Goal: Task Accomplishment & Management: Use online tool/utility

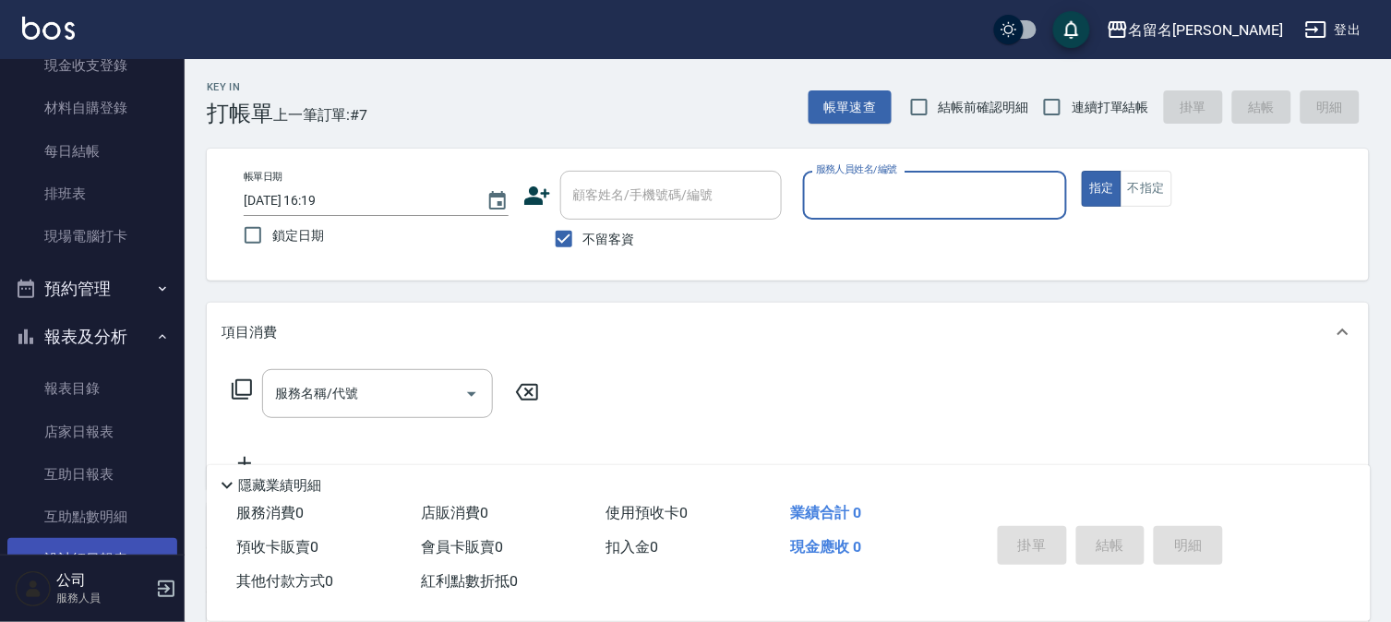
scroll to position [307, 0]
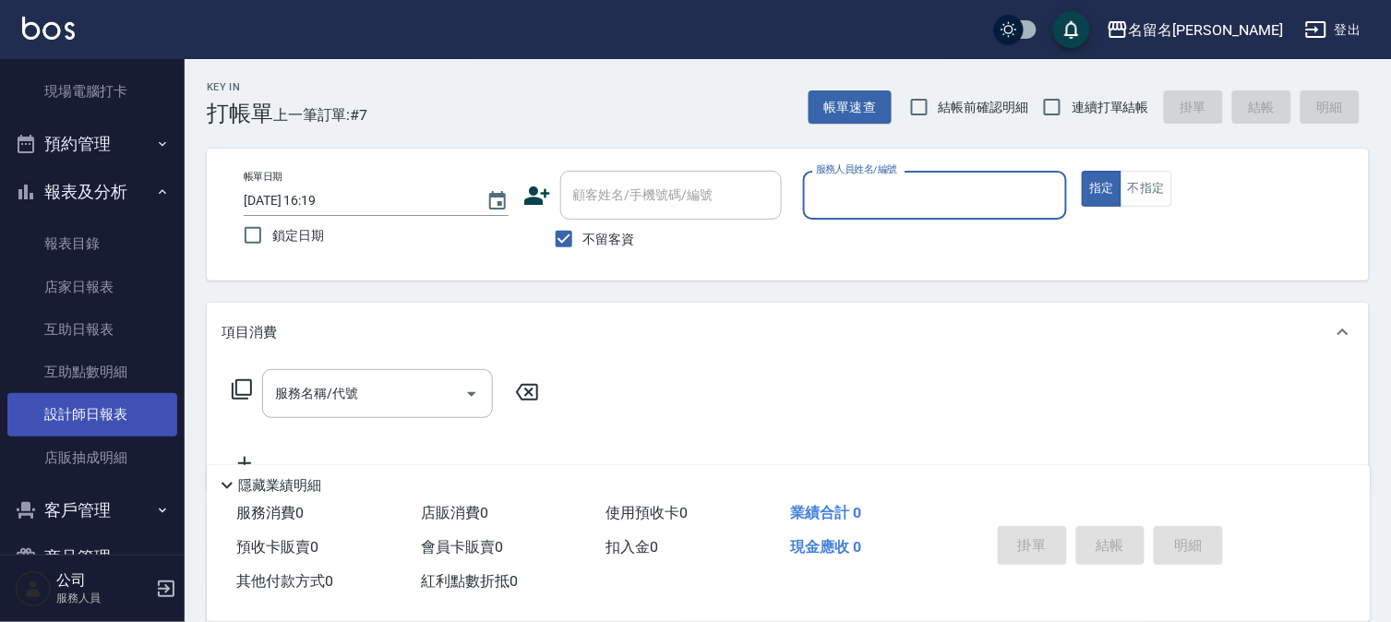
click at [80, 403] on link "設計師日報表" at bounding box center [92, 414] width 170 height 42
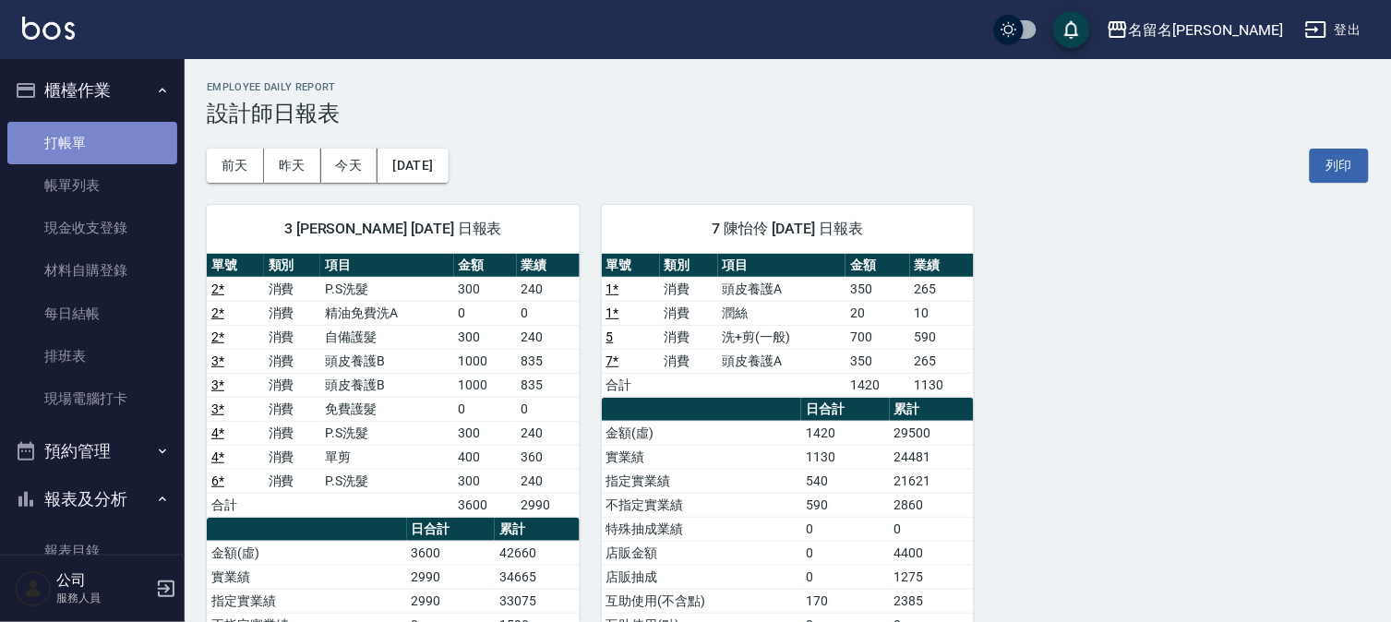
click at [141, 150] on link "打帳單" at bounding box center [92, 143] width 170 height 42
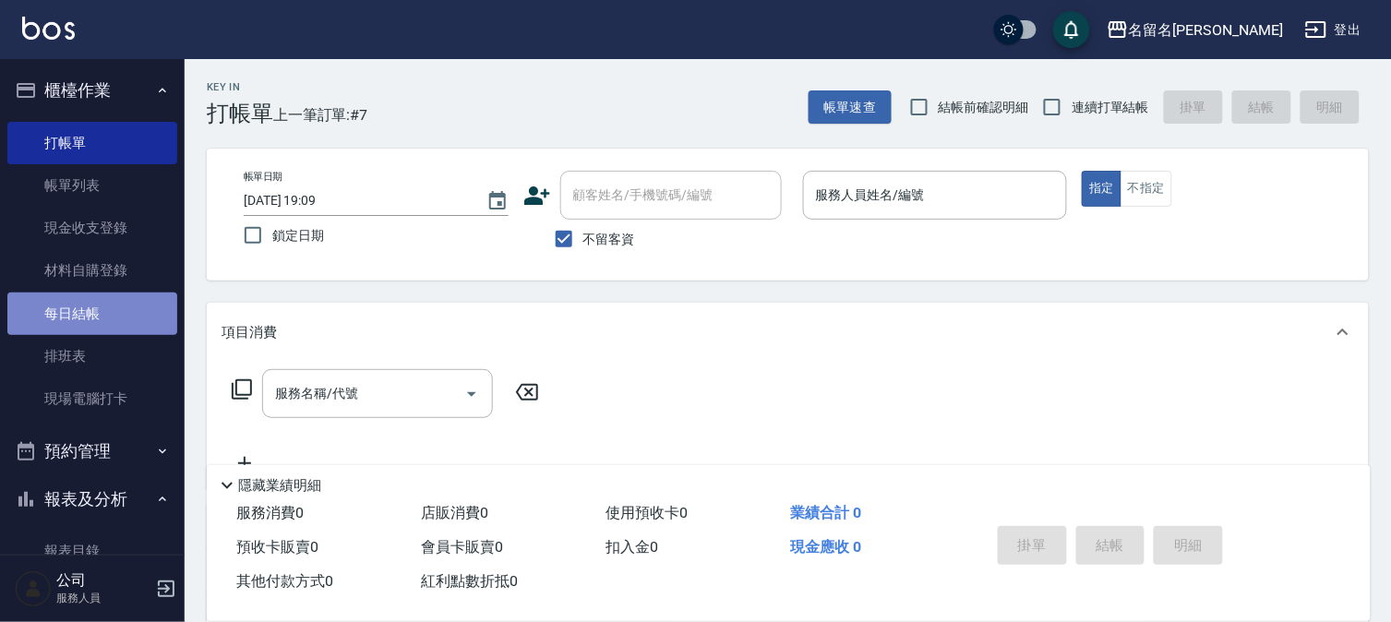
click at [138, 312] on link "每日結帳" at bounding box center [92, 314] width 170 height 42
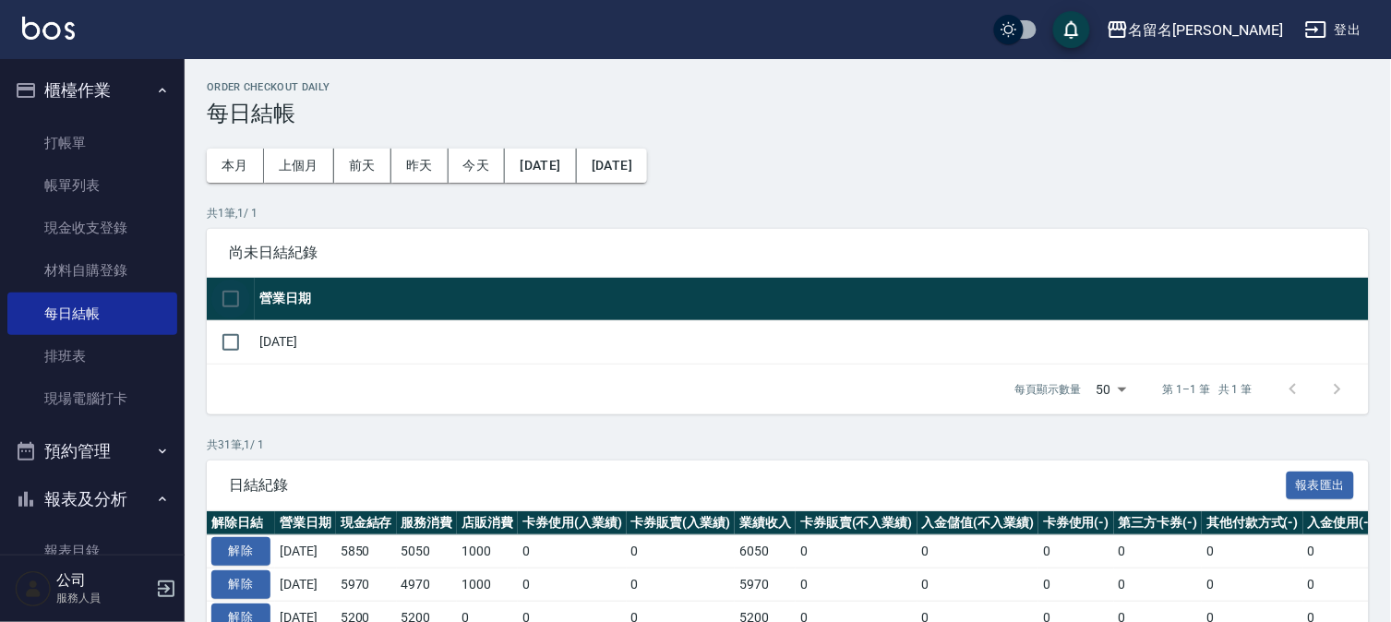
click at [237, 281] on input "checkbox" at bounding box center [230, 299] width 39 height 39
checkbox input "true"
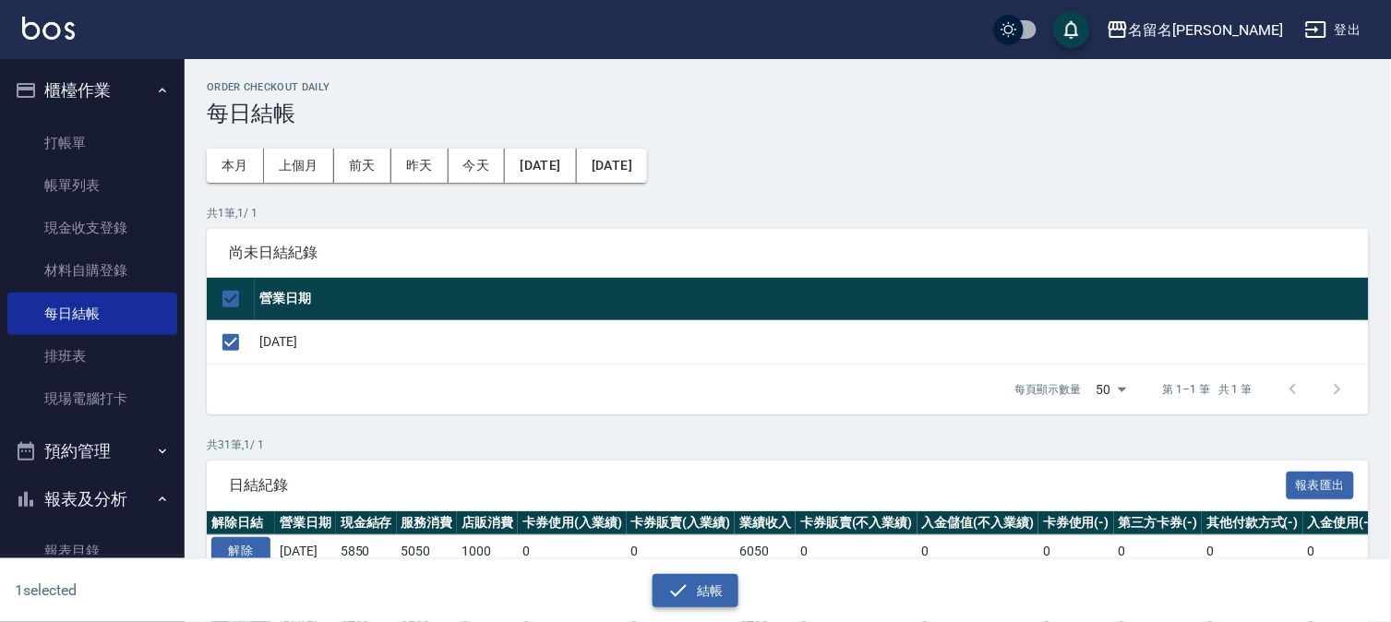
click at [674, 576] on button "結帳" at bounding box center [696, 591] width 86 height 34
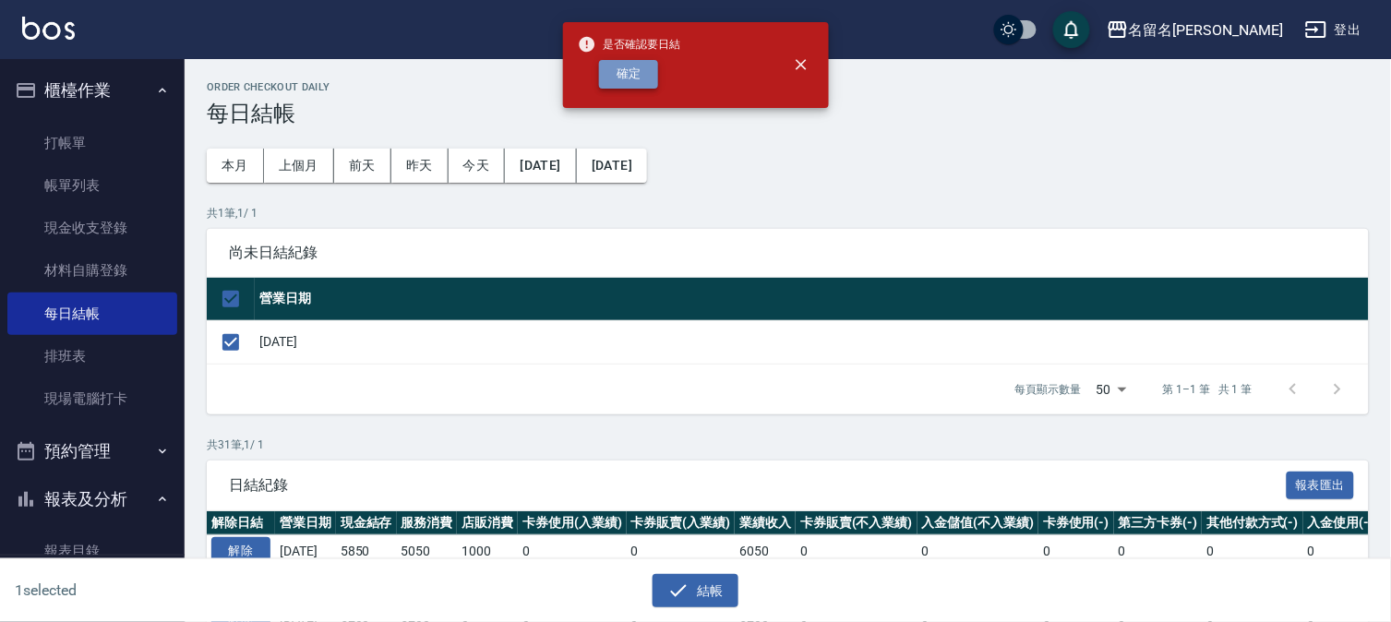
click at [634, 72] on button "確定" at bounding box center [628, 74] width 59 height 29
checkbox input "false"
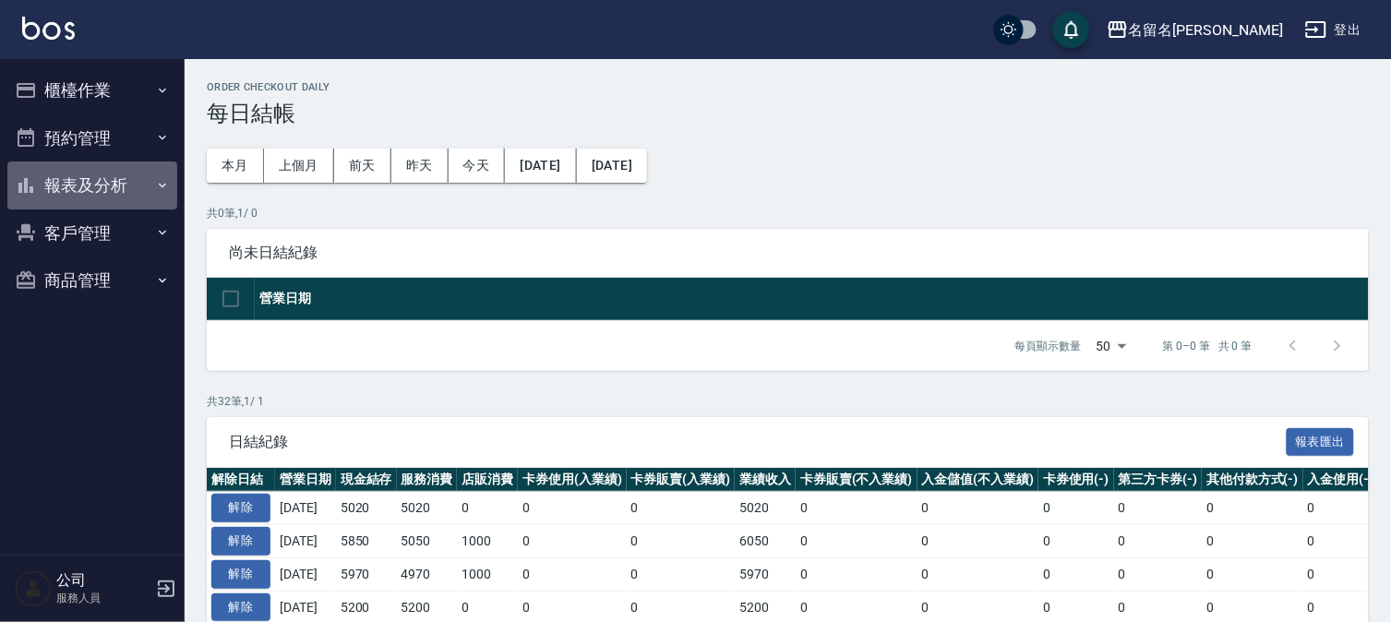
click at [108, 186] on button "報表及分析" at bounding box center [92, 186] width 170 height 48
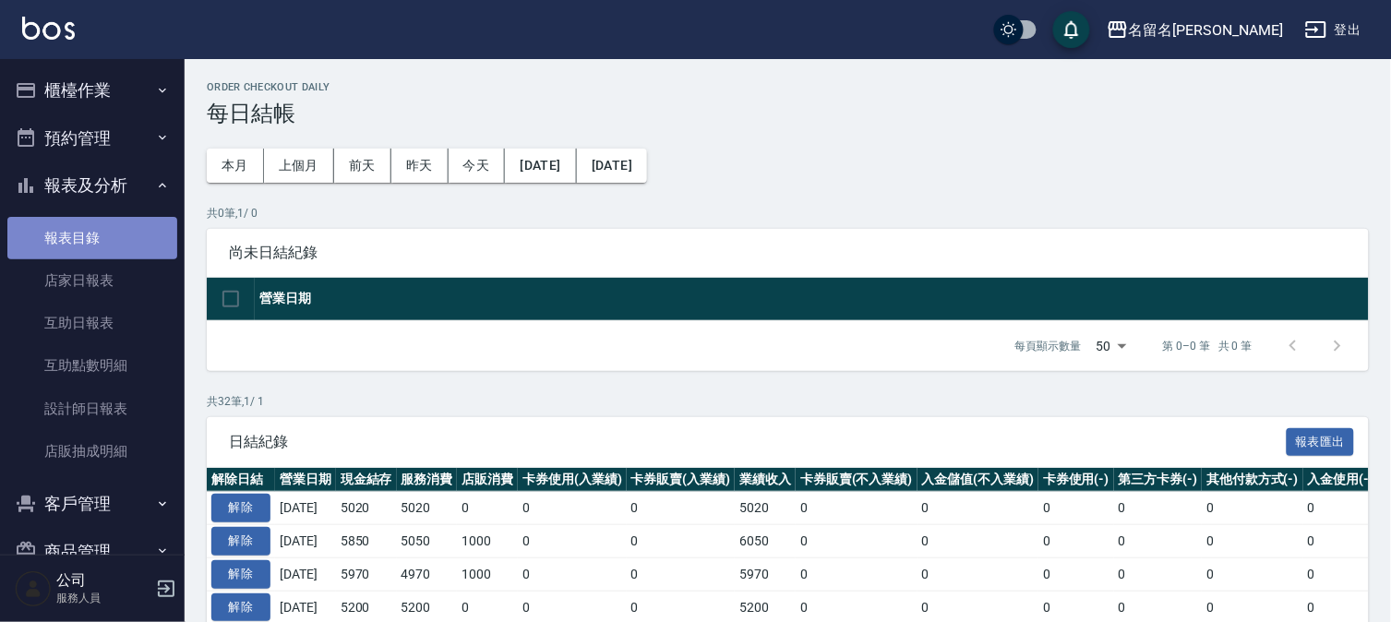
click at [108, 237] on link "報表目錄" at bounding box center [92, 238] width 170 height 42
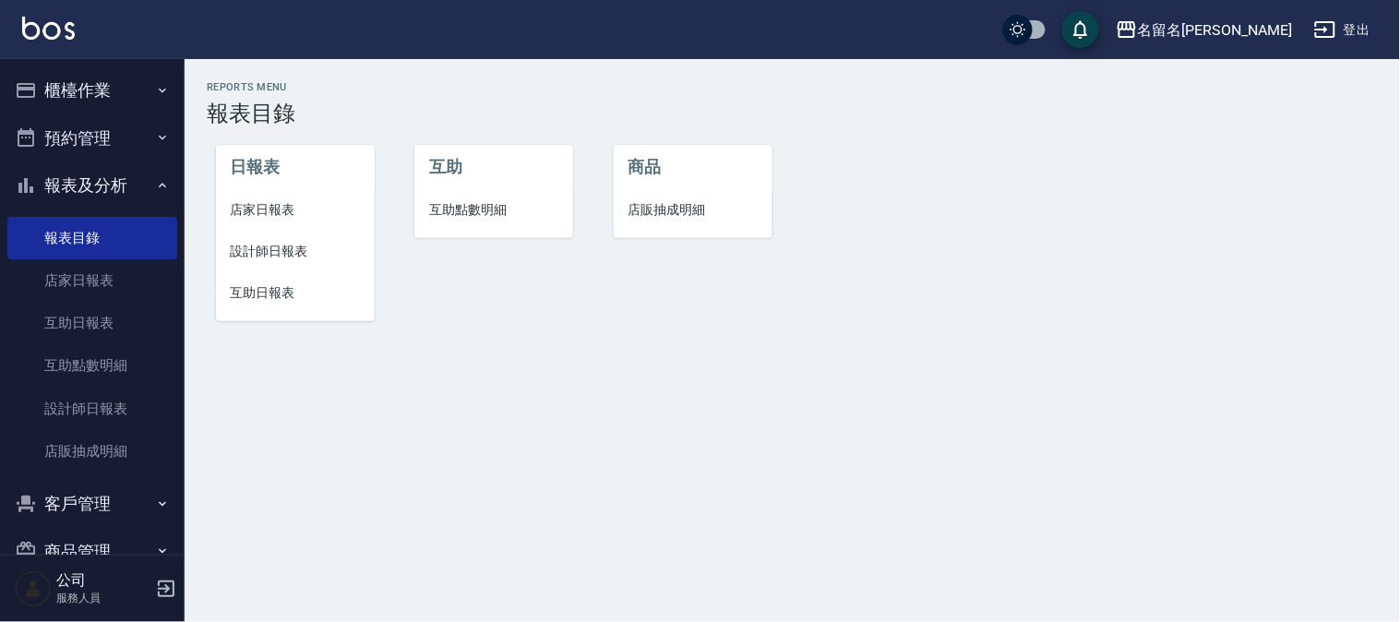
click at [245, 209] on span "店家日報表" at bounding box center [295, 209] width 129 height 19
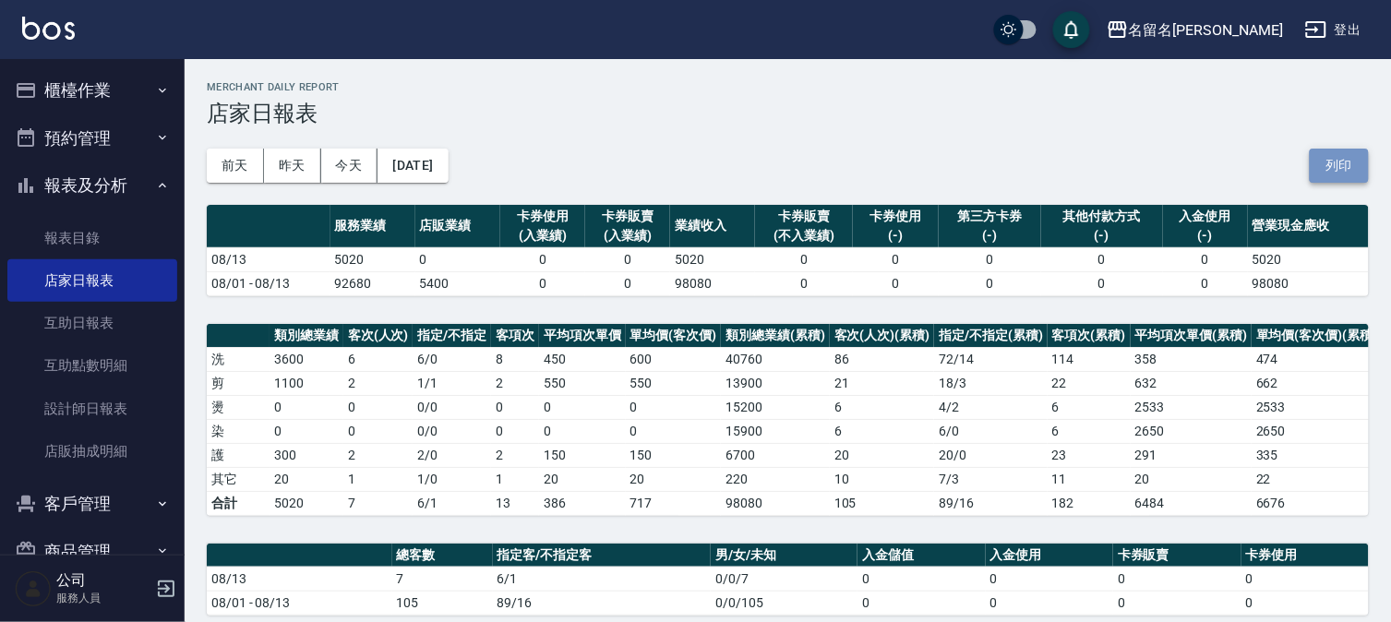
click at [1337, 162] on button "列印" at bounding box center [1339, 166] width 59 height 34
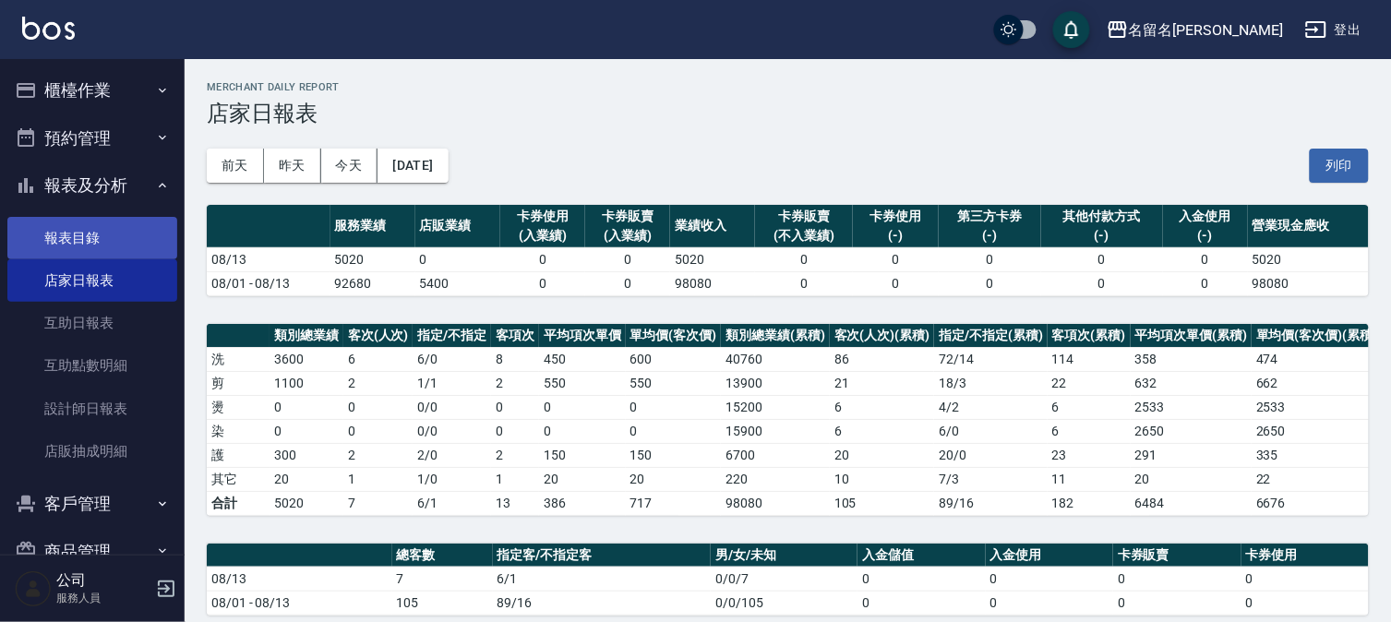
click at [103, 240] on link "報表目錄" at bounding box center [92, 238] width 170 height 42
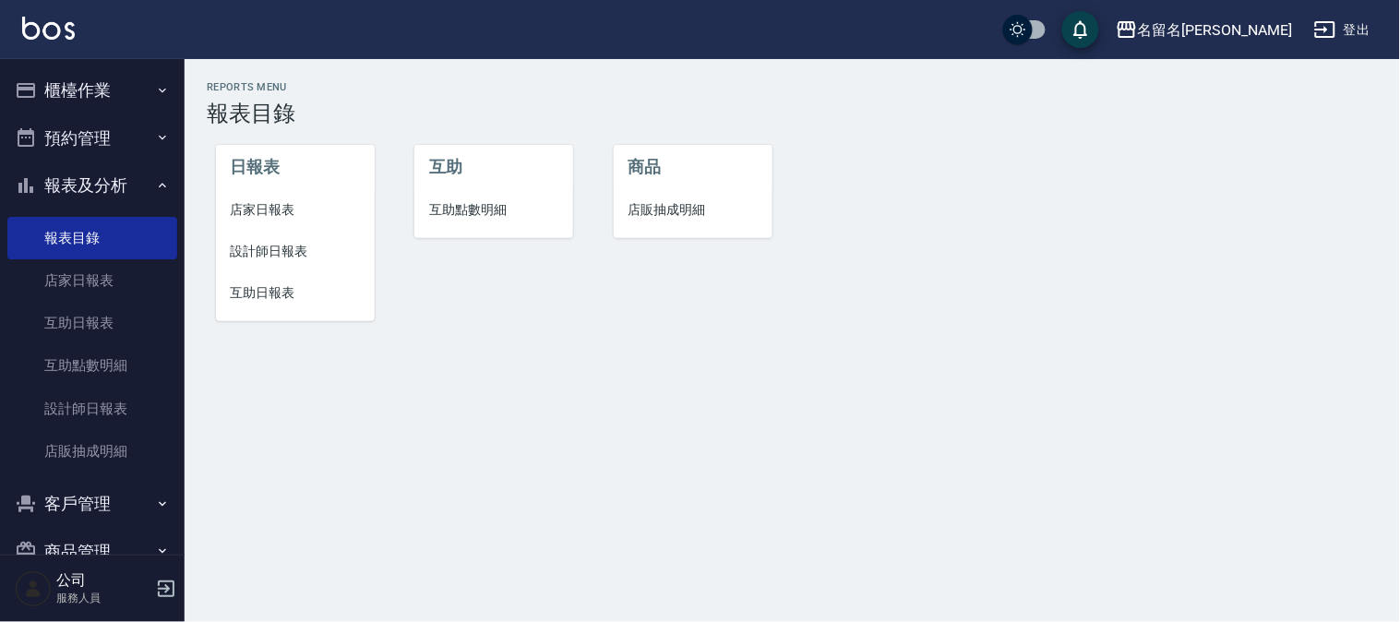
click at [280, 247] on span "設計師日報表" at bounding box center [295, 251] width 129 height 19
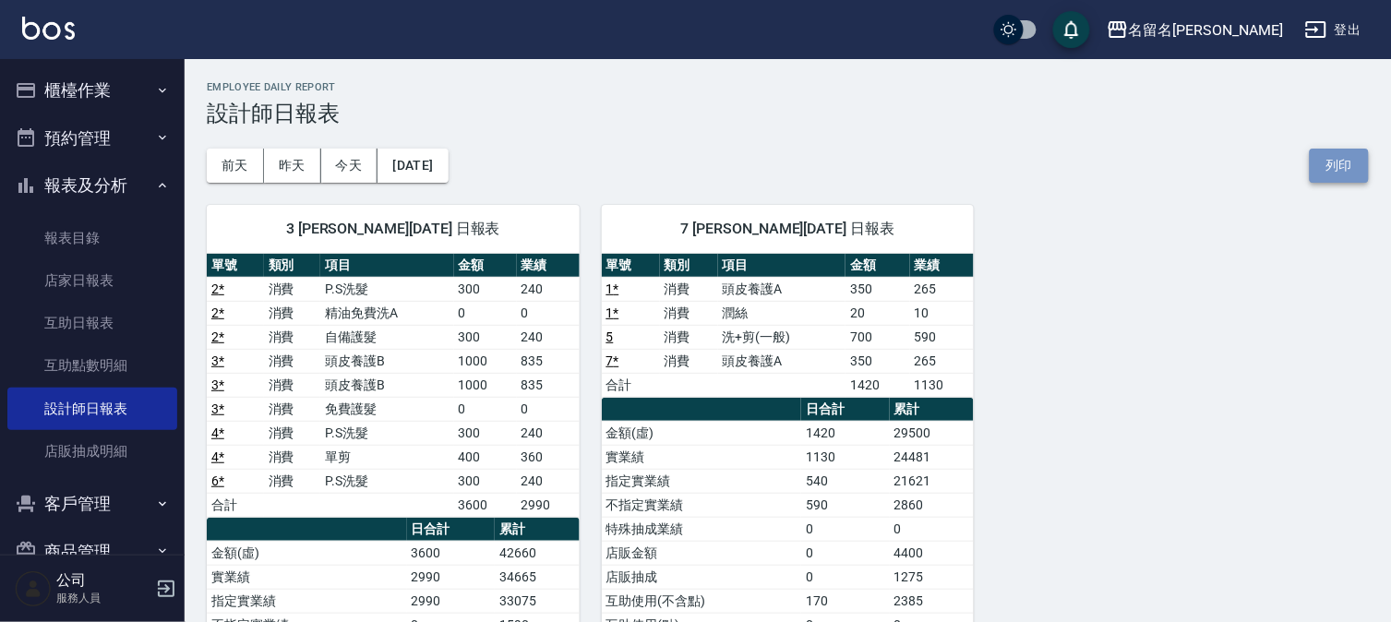
click at [1330, 161] on button "列印" at bounding box center [1339, 166] width 59 height 34
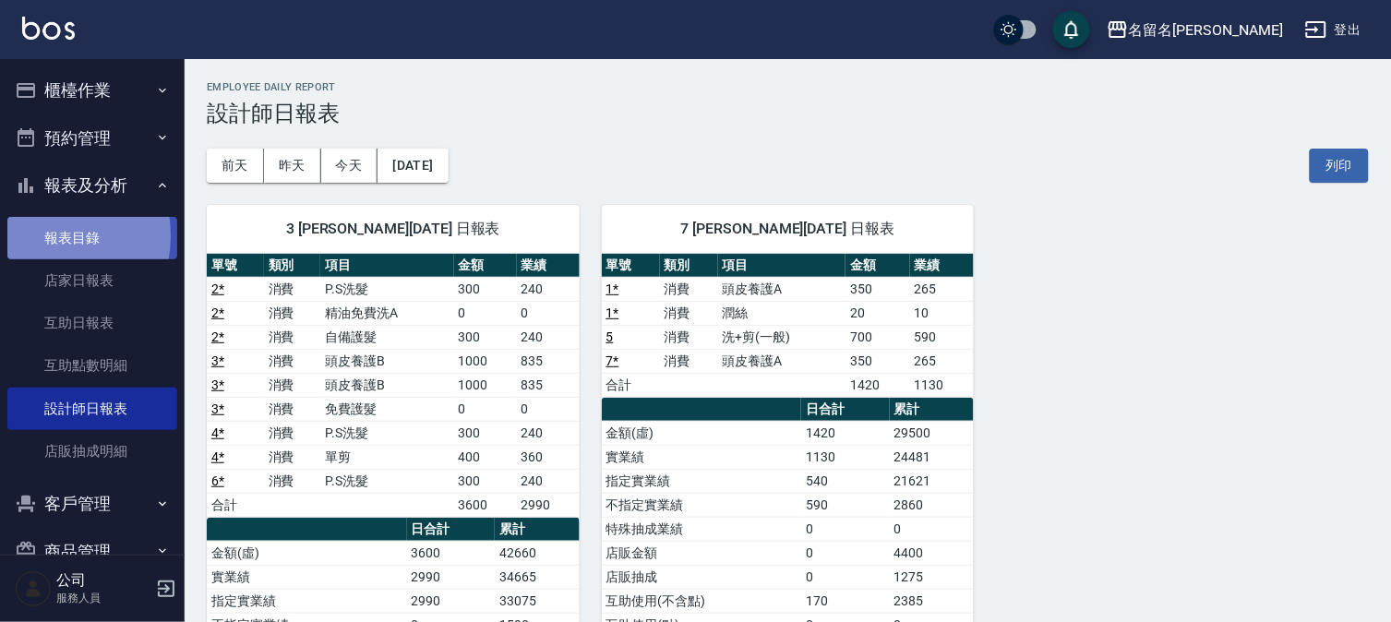
click at [34, 235] on link "報表目錄" at bounding box center [92, 238] width 170 height 42
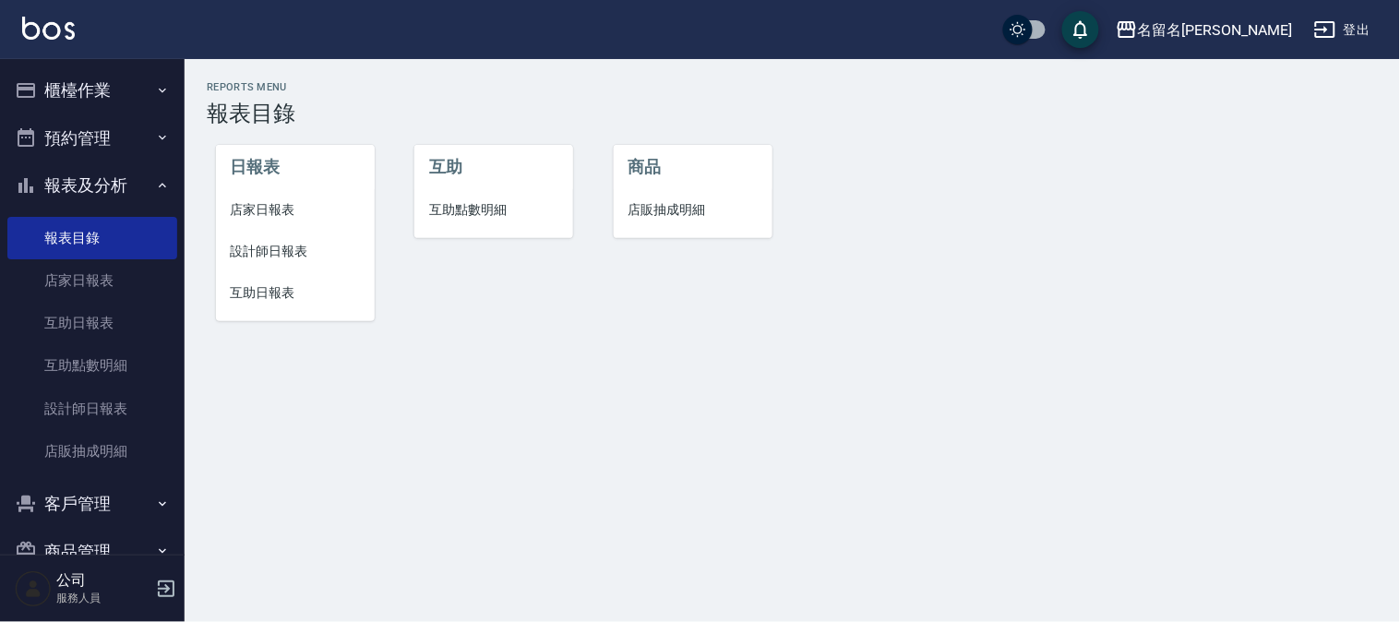
click at [260, 293] on span "互助日報表" at bounding box center [295, 292] width 129 height 19
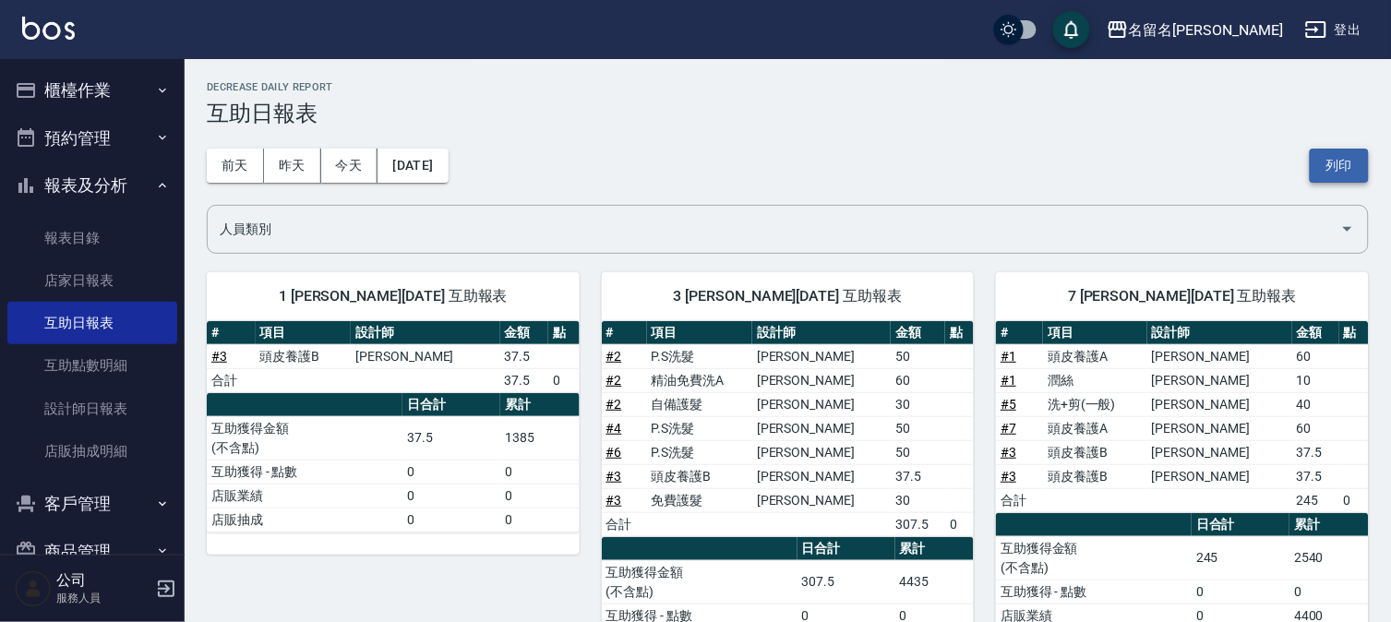
click at [1314, 153] on button "列印" at bounding box center [1339, 166] width 59 height 34
